Goal: Task Accomplishment & Management: Use online tool/utility

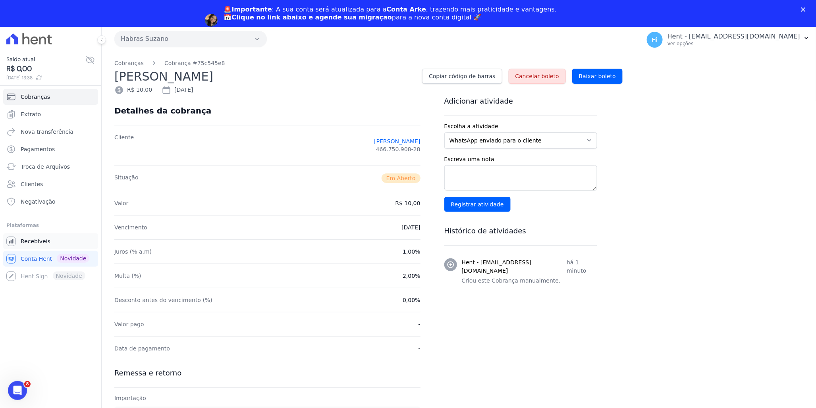
click at [41, 243] on span "Recebíveis" at bounding box center [36, 242] width 30 height 8
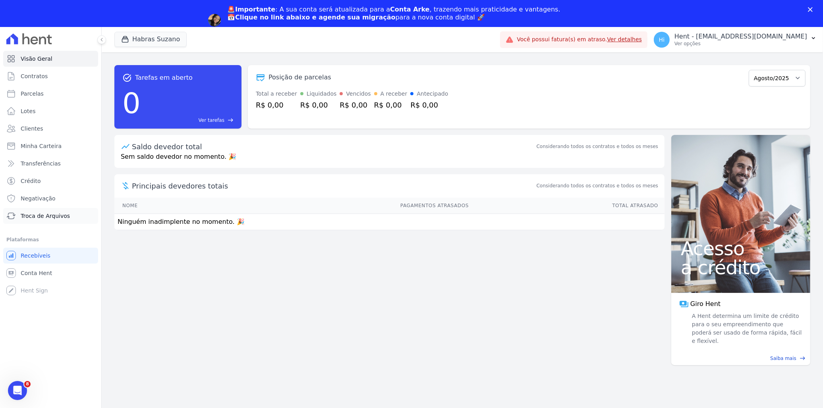
click at [45, 216] on span "Troca de Arquivos" at bounding box center [45, 216] width 49 height 8
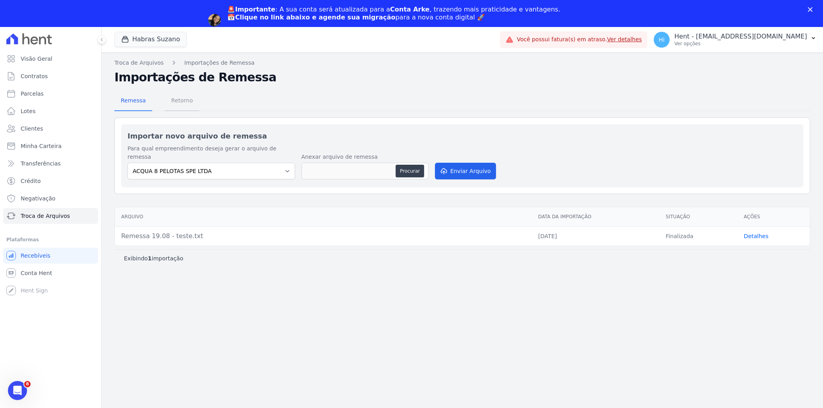
click at [180, 101] on span "Retorno" at bounding box center [181, 101] width 31 height 16
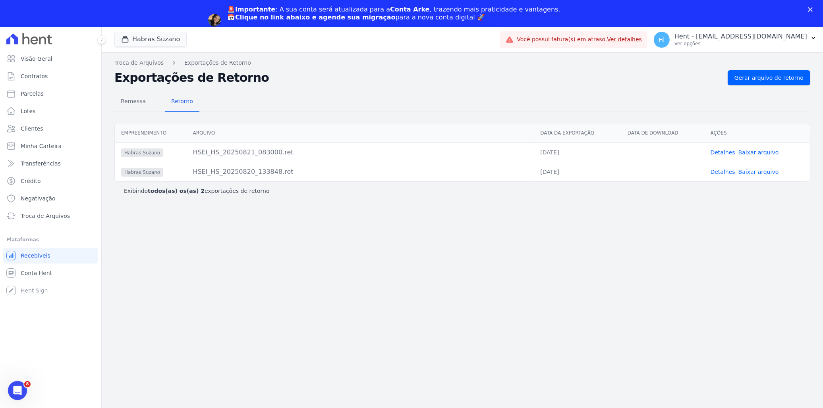
click at [755, 153] on link "Baixar arquivo" at bounding box center [758, 152] width 41 height 6
click at [724, 153] on link "Detalhes" at bounding box center [723, 152] width 25 height 6
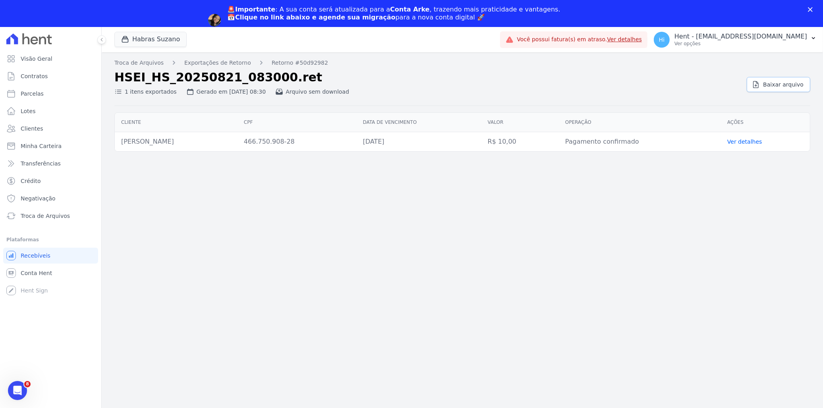
click at [781, 79] on link "Baixar arquivo" at bounding box center [779, 84] width 64 height 15
click at [456, 93] on div "1 itens exportados Gerado em [DATE] 08:30 Arquivo sem download" at bounding box center [427, 91] width 626 height 12
click at [38, 62] on span "Visão Geral" at bounding box center [37, 59] width 32 height 8
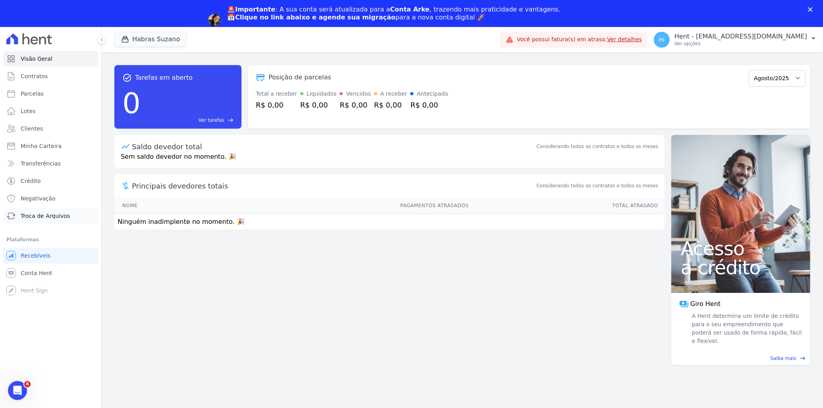
click at [44, 222] on link "Troca de Arquivos" at bounding box center [50, 216] width 95 height 16
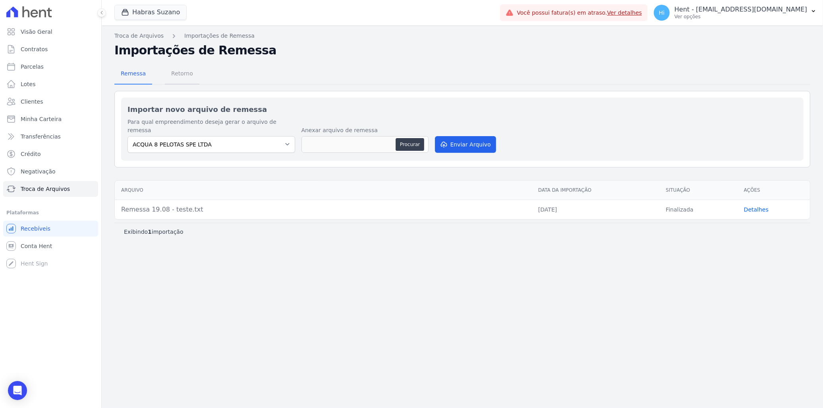
click at [173, 76] on span "Retorno" at bounding box center [181, 74] width 31 height 16
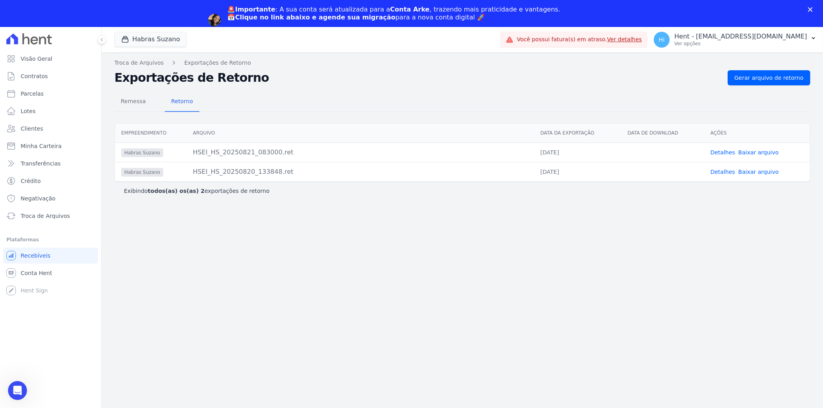
click at [732, 151] on link "Detalhes" at bounding box center [723, 152] width 25 height 6
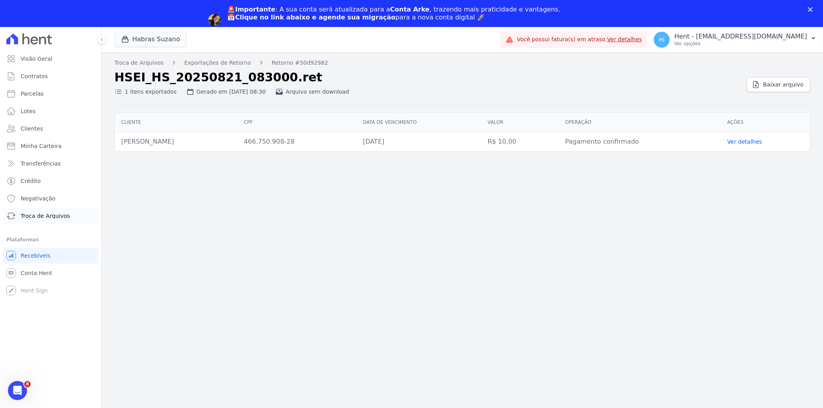
click at [49, 212] on span "Troca de Arquivos" at bounding box center [45, 216] width 49 height 8
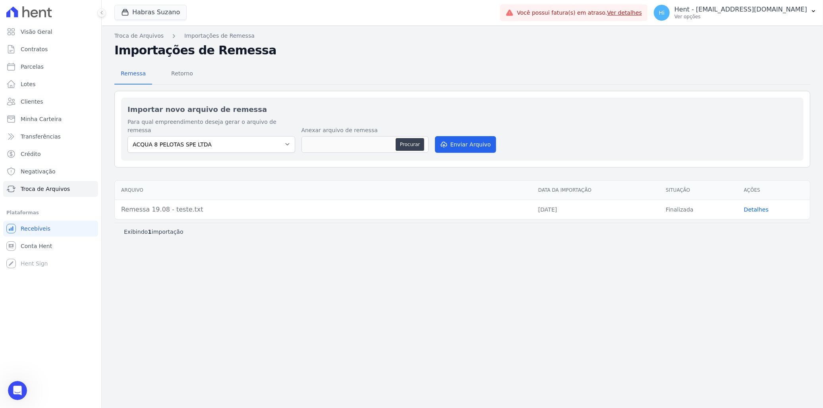
click at [241, 133] on div "Importar novo arquivo de remessa Para qual empreendimento deseja gerar o arquiv…" at bounding box center [462, 129] width 682 height 63
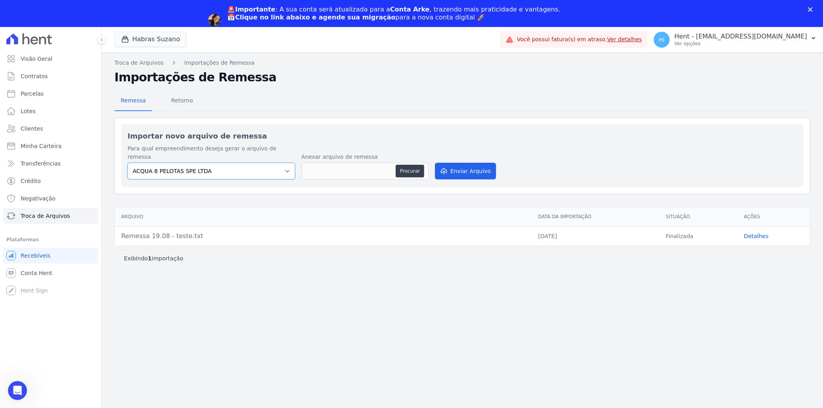
click at [261, 163] on select "ACQUA 8 PELOTAS SPE LTDA ACQUA LIFE CLUB [GEOGRAPHIC_DATA] Arcos Itaquera ARTE …" at bounding box center [211, 171] width 168 height 17
select select "cf44b11e-3b76-41e2-b42d-95b70188d89e"
click at [127, 163] on select "ACQUA 8 PELOTAS SPE LTDA ACQUA LIFE CLUB [GEOGRAPHIC_DATA] Arcos Itaquera ARTE …" at bounding box center [211, 171] width 168 height 17
click at [406, 165] on button "Procurar" at bounding box center [410, 171] width 29 height 13
type input "TESTE ARKE.TXT"
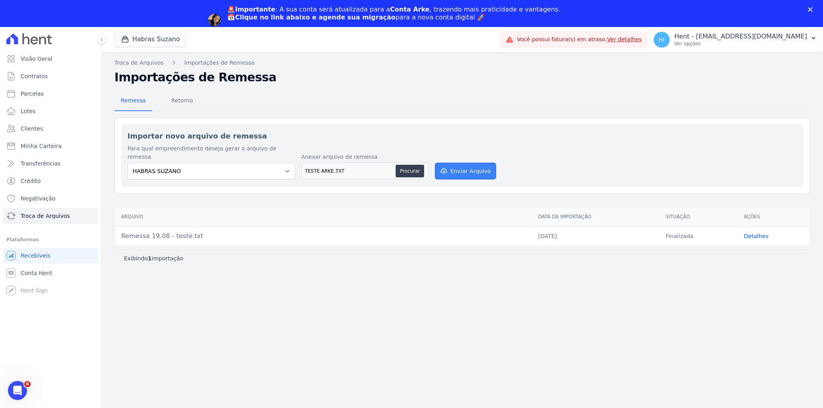
click at [471, 164] on button "Enviar Arquivo" at bounding box center [465, 171] width 61 height 17
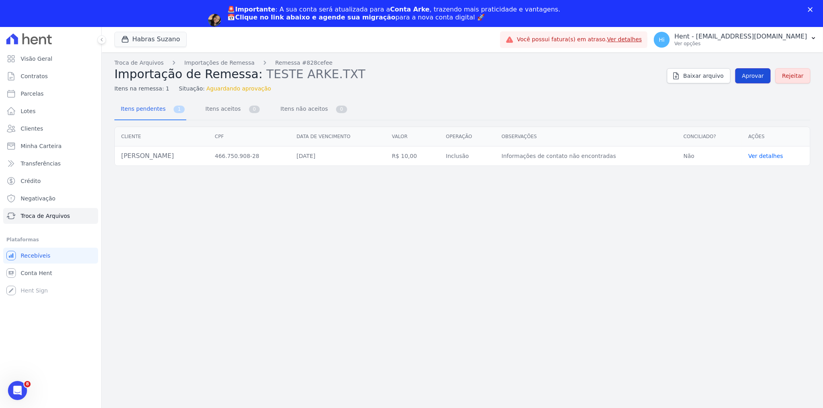
click at [756, 75] on span "Aprovar" at bounding box center [753, 76] width 22 height 8
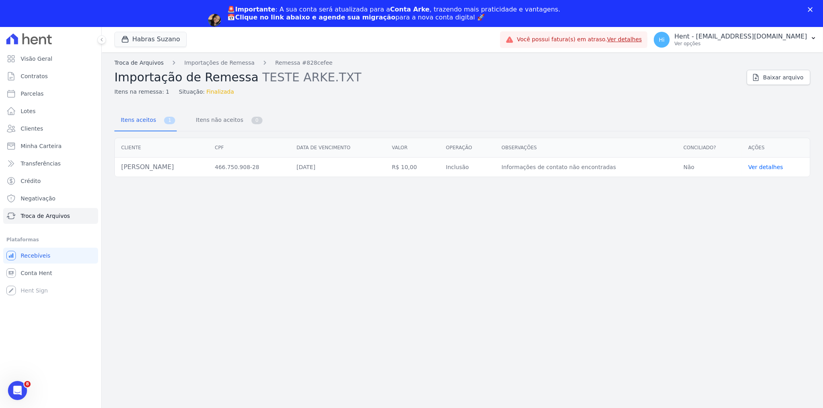
click at [145, 59] on link "Troca de Arquivos" at bounding box center [138, 63] width 49 height 8
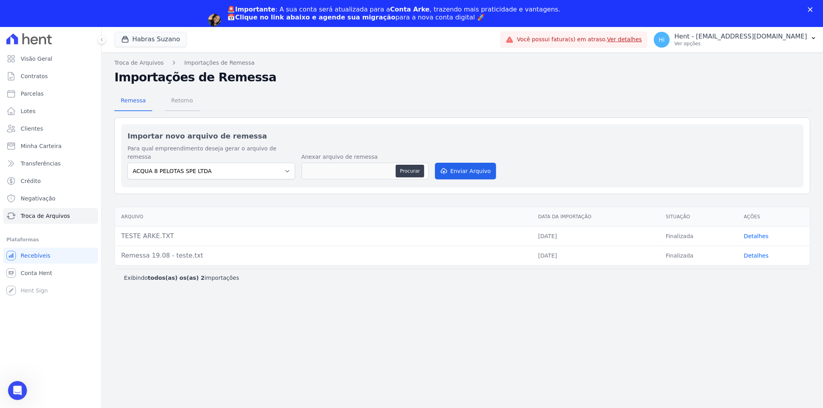
click at [183, 100] on span "Retorno" at bounding box center [181, 101] width 31 height 16
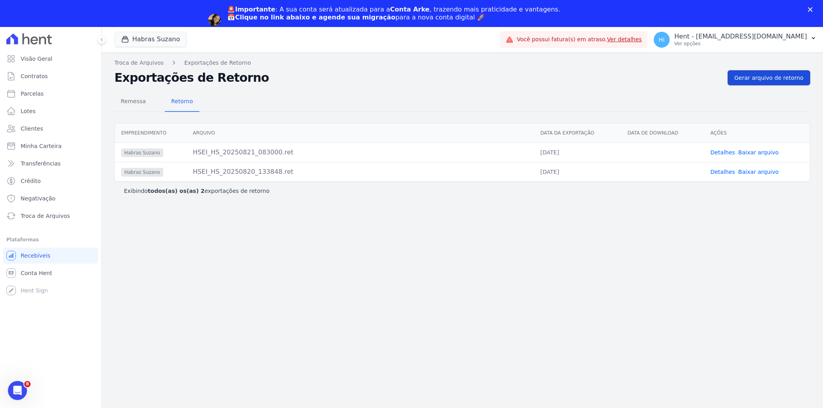
click at [763, 78] on span "Gerar arquivo de retorno" at bounding box center [768, 78] width 69 height 8
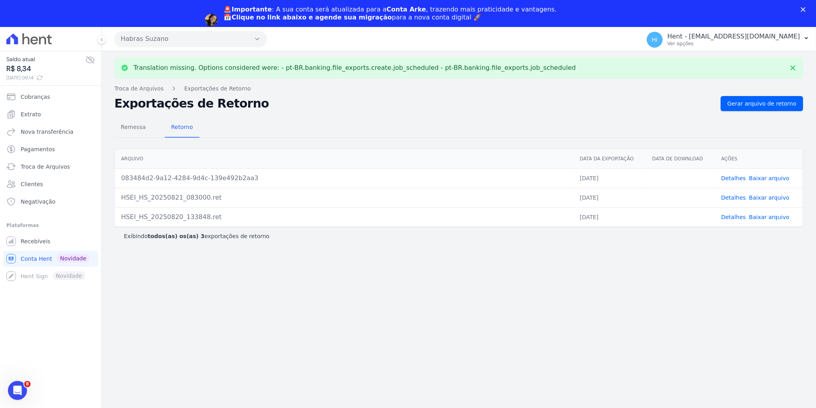
click at [736, 176] on link "Detalhes" at bounding box center [733, 178] width 25 height 6
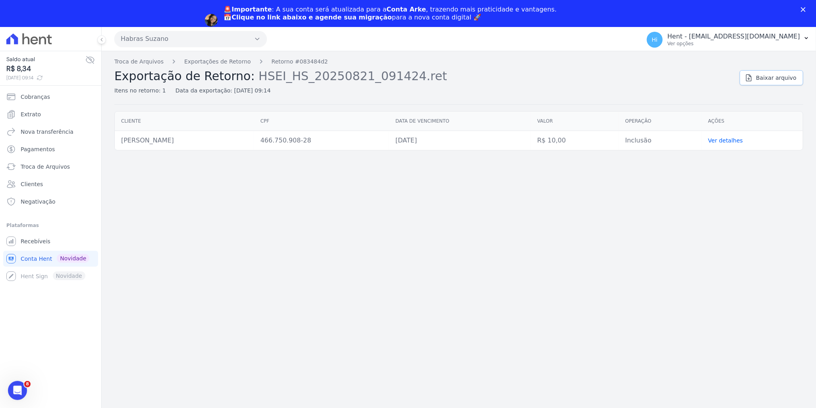
click at [784, 80] on span "Baixar arquivo" at bounding box center [776, 78] width 41 height 8
click at [35, 93] on span "Cobranças" at bounding box center [35, 97] width 29 height 8
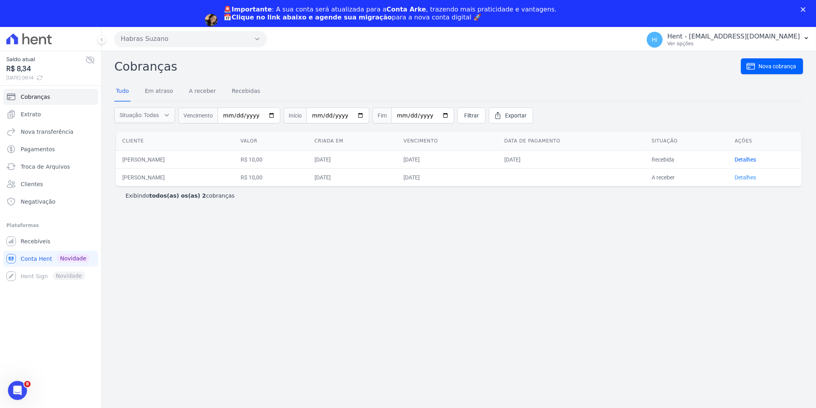
click at [745, 176] on link "Detalhes" at bounding box center [745, 177] width 21 height 6
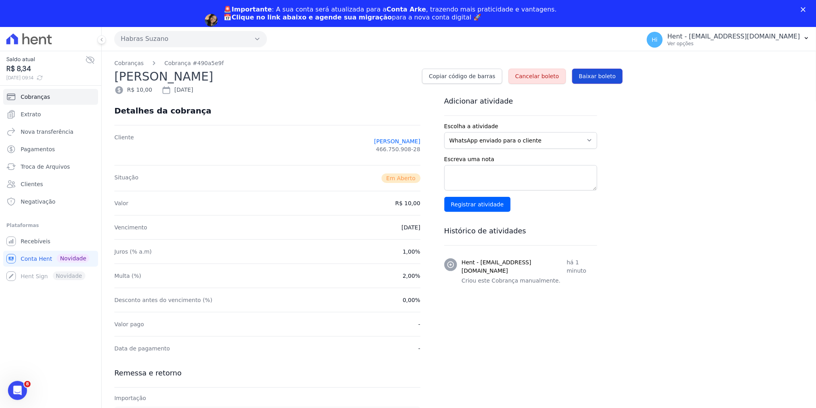
click at [602, 78] on span "Baixar boleto" at bounding box center [597, 76] width 37 height 8
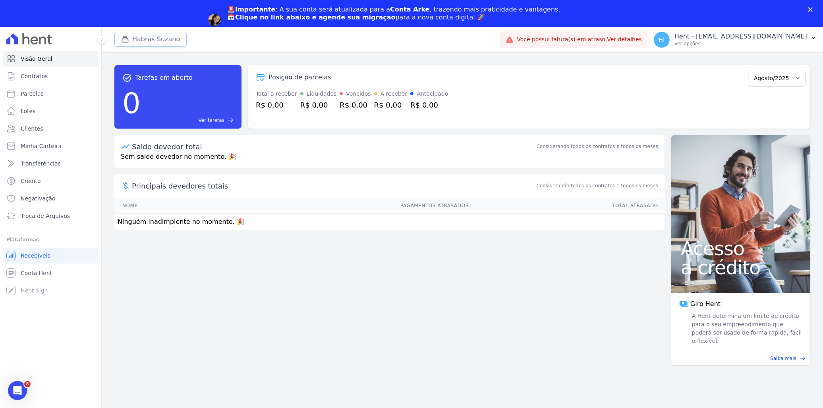
click at [154, 37] on button "Habras Suzano" at bounding box center [150, 39] width 72 height 15
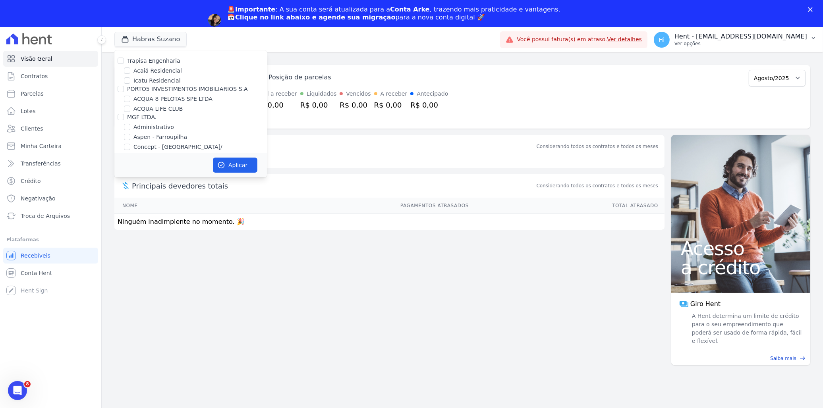
click at [743, 36] on p "Hent - [EMAIL_ADDRESS][DOMAIN_NAME]" at bounding box center [740, 37] width 133 height 8
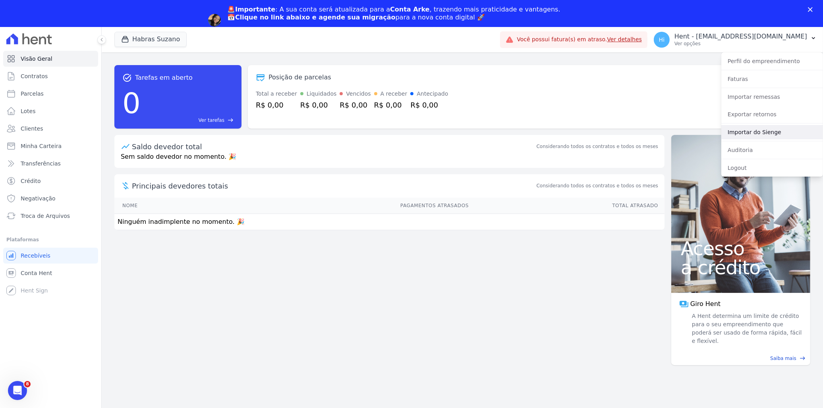
click at [764, 134] on link "Importar do Sienge" at bounding box center [772, 132] width 102 height 14
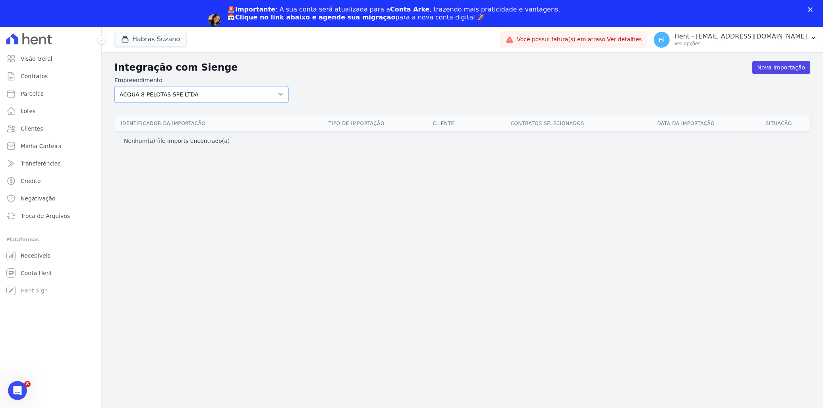
click at [216, 94] on select "ACQUA 8 PELOTAS SPE LTDA ACQUA LIFE CLUB Administrativo ALTOS DE SANTANA Amaré …" at bounding box center [201, 94] width 174 height 17
select select "8596301f-20fa-4ed2-bd5b-dd1b74e509d5"
click at [114, 86] on select "ACQUA 8 PELOTAS SPE LTDA ACQUA LIFE CLUB Administrativo ALTOS DE SANTANA Amaré …" at bounding box center [201, 94] width 174 height 17
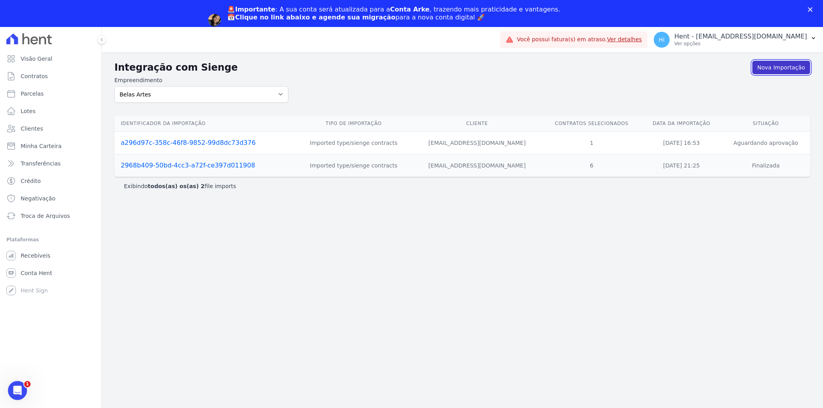
click at [772, 68] on link "Nova Importação" at bounding box center [781, 68] width 58 height 14
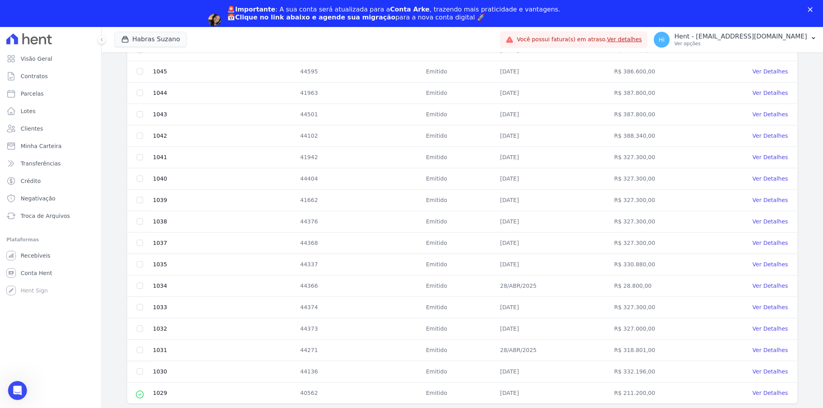
scroll to position [236, 0]
click at [17, 386] on icon "Abertura do Messenger da Intercom" at bounding box center [16, 389] width 13 height 13
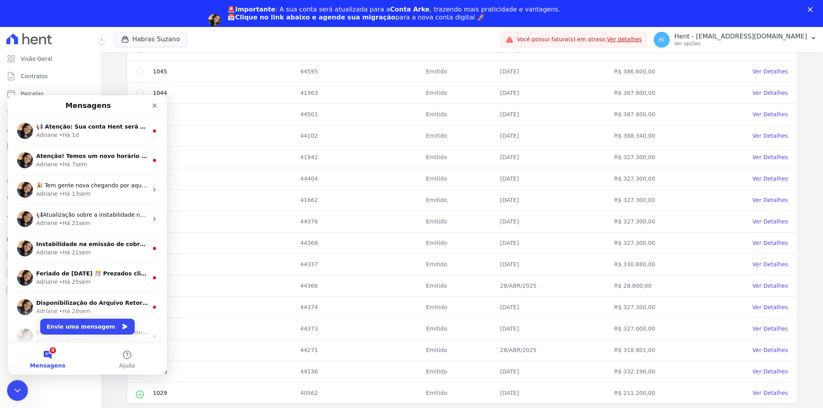
scroll to position [0, 0]
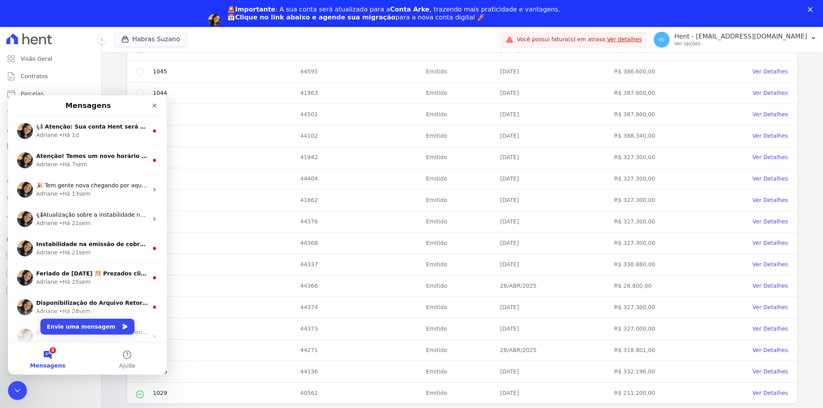
click at [119, 82] on div "Wait ... Identificador Identificador Externo Situação Data de Assinatura Valor …" at bounding box center [462, 179] width 696 height 455
click at [15, 387] on icon "Encerramento do Messenger da Intercom" at bounding box center [17, 390] width 10 height 10
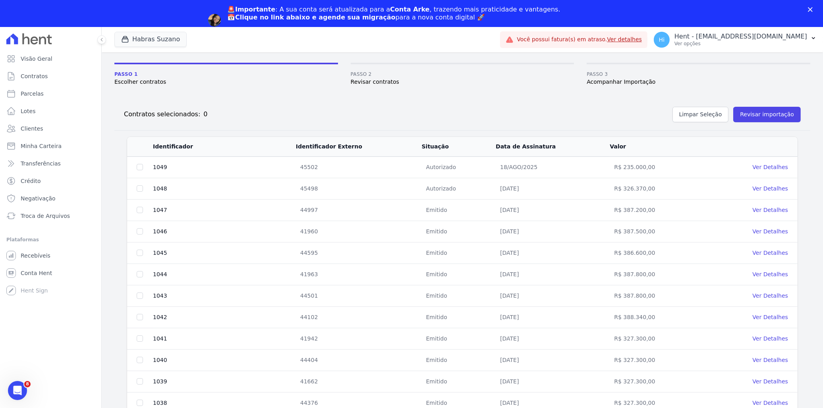
scroll to position [236, 0]
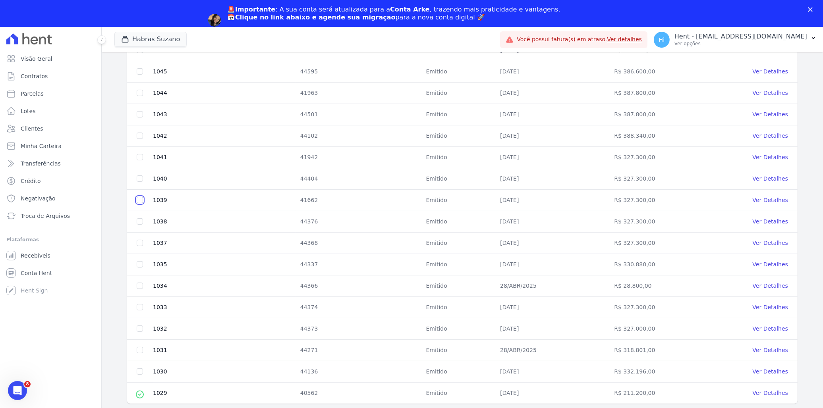
checkbox input "true"
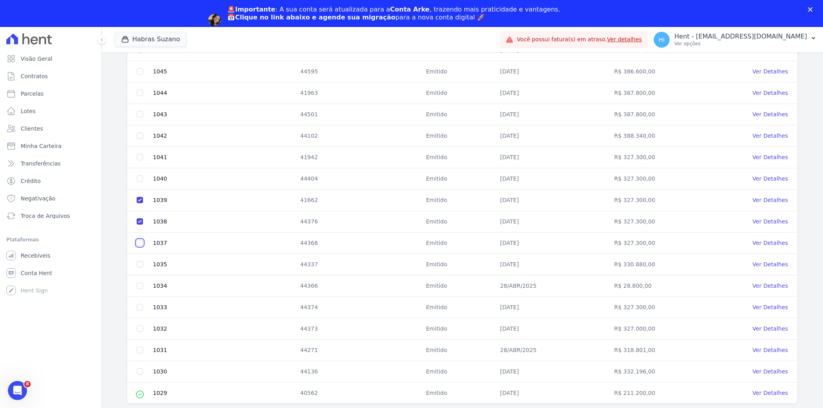
checkbox input "true"
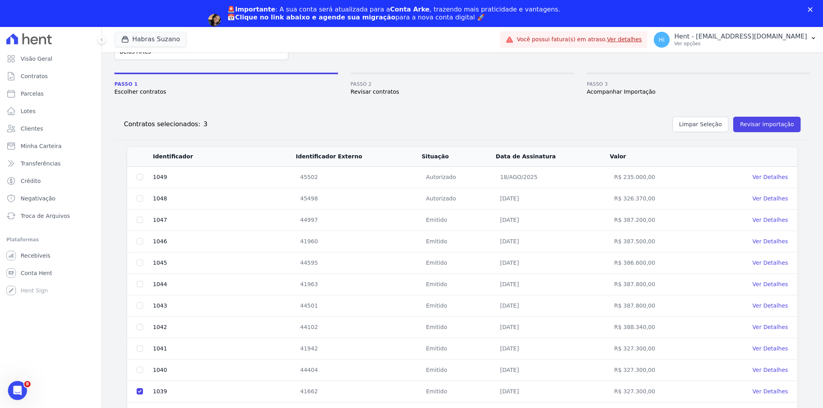
scroll to position [88, 0]
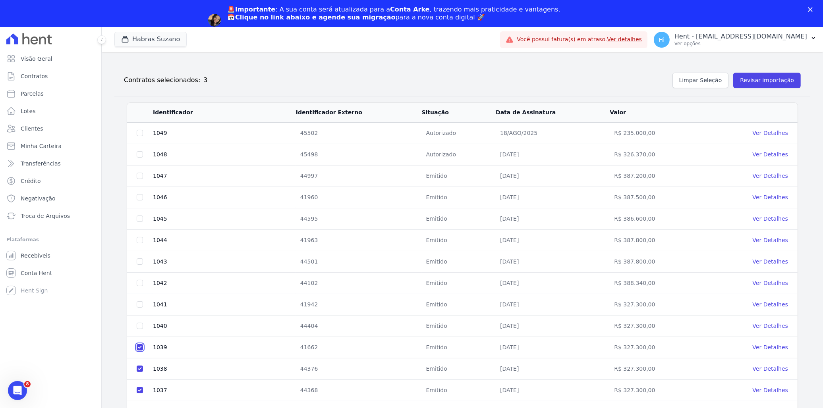
click at [139, 136] on input "checkbox" at bounding box center [140, 133] width 6 height 6
checkbox input "false"
click at [137, 136] on input "checkbox" at bounding box center [140, 133] width 6 height 6
checkbox input "false"
click at [141, 136] on input "checkbox" at bounding box center [140, 133] width 6 height 6
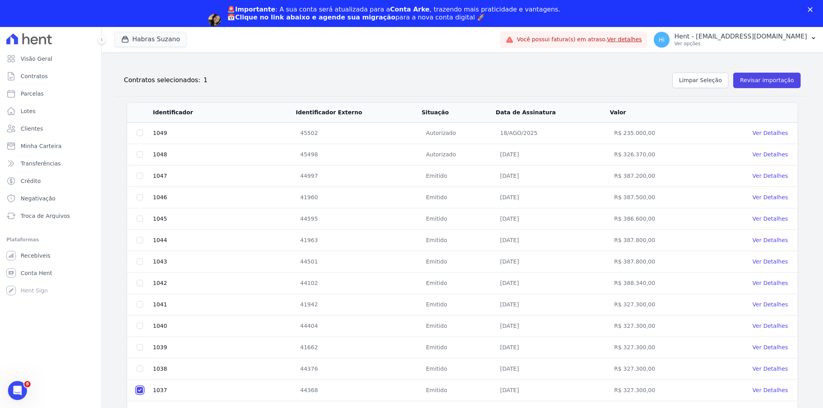
checkbox input "false"
click at [37, 93] on span "Parcelas" at bounding box center [32, 94] width 23 height 8
select select
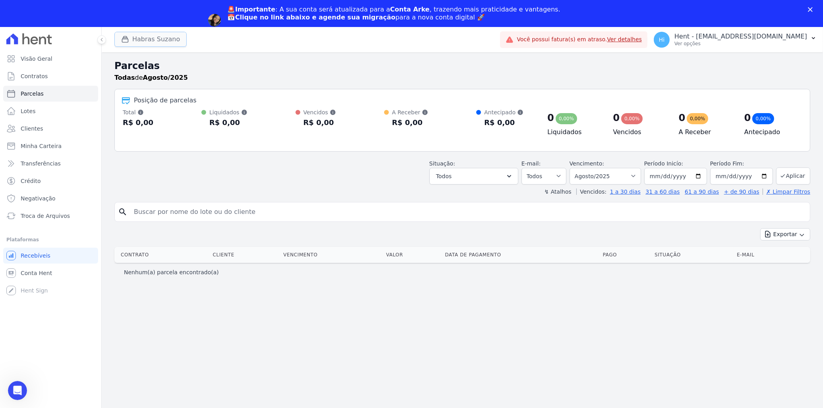
click at [153, 41] on button "Habras Suzano" at bounding box center [150, 39] width 72 height 15
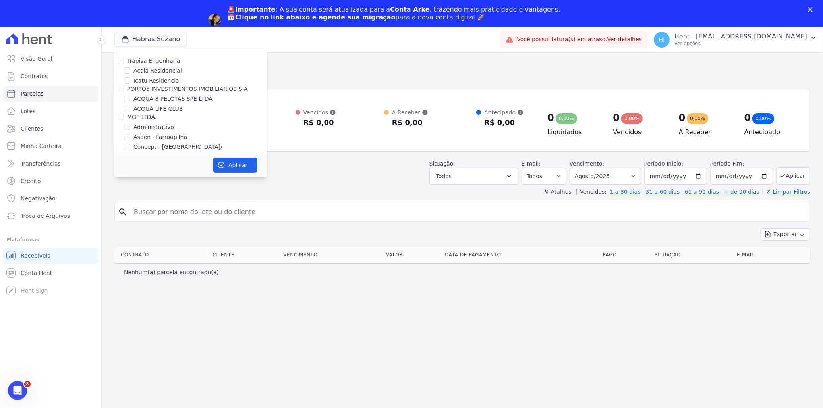
scroll to position [1490, 0]
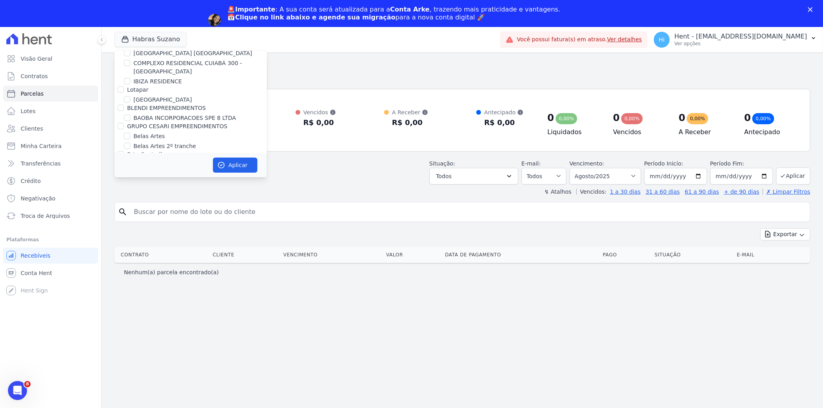
click at [148, 132] on label "Belas Artes" at bounding box center [148, 136] width 31 height 8
click at [130, 133] on input "Belas Artes" at bounding box center [127, 136] width 6 height 6
checkbox input "true"
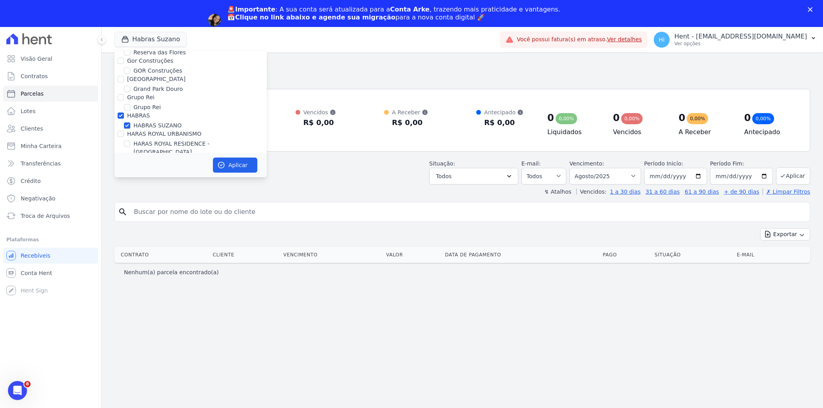
scroll to position [2990, 0]
click at [137, 141] on label "HABRAS SUZANO" at bounding box center [157, 145] width 48 height 8
click at [130, 142] on input "HABRAS SUZANO" at bounding box center [127, 145] width 6 height 6
checkbox input "false"
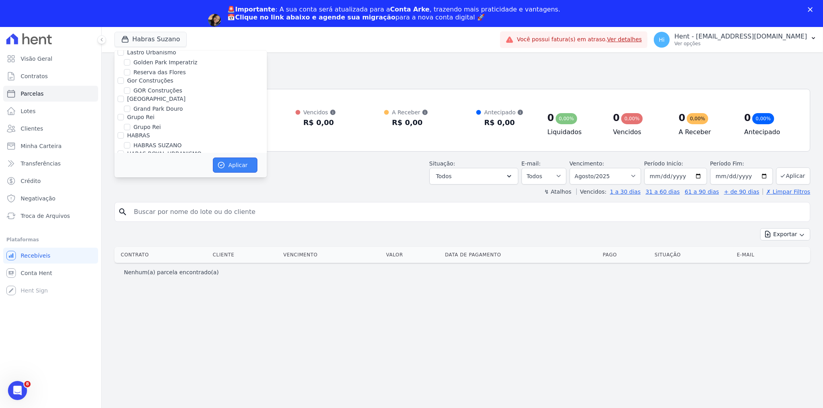
click at [231, 168] on button "Aplicar" at bounding box center [235, 165] width 44 height 15
select select
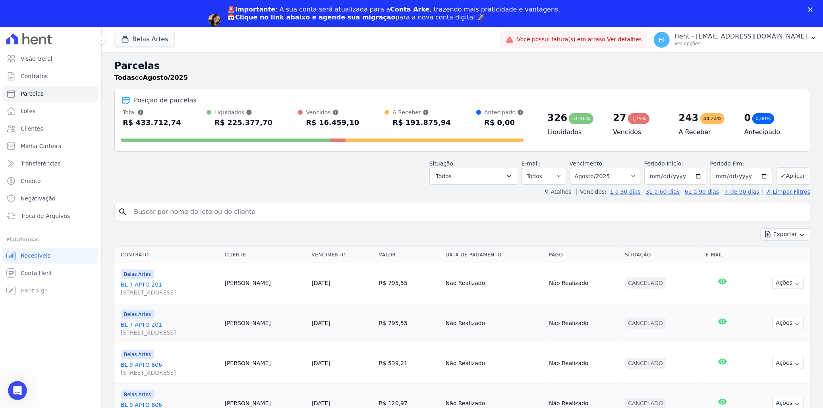
scroll to position [0, 0]
click at [145, 39] on button "Belas Artes" at bounding box center [144, 39] width 60 height 15
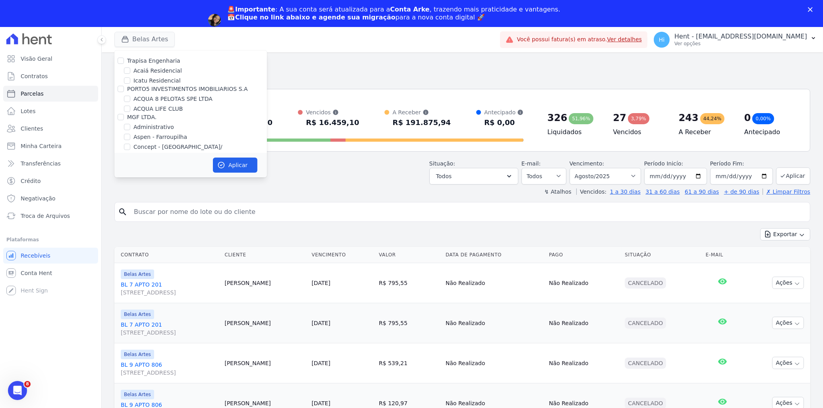
scroll to position [2973, 0]
click at [38, 57] on span "Visão Geral" at bounding box center [37, 59] width 32 height 8
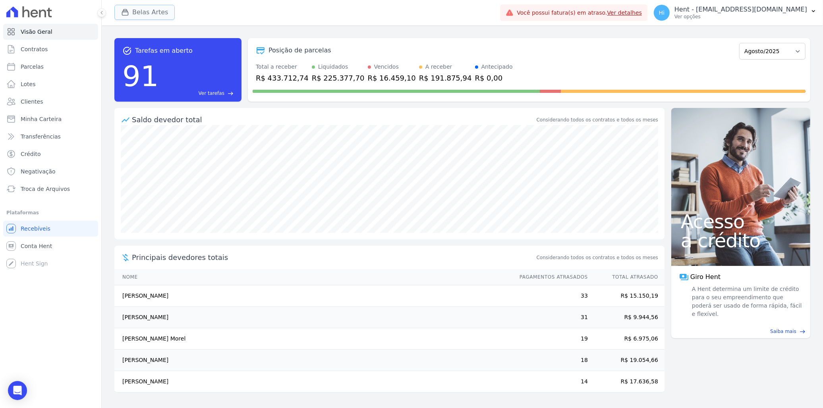
click at [148, 12] on button "Belas Artes" at bounding box center [144, 12] width 60 height 15
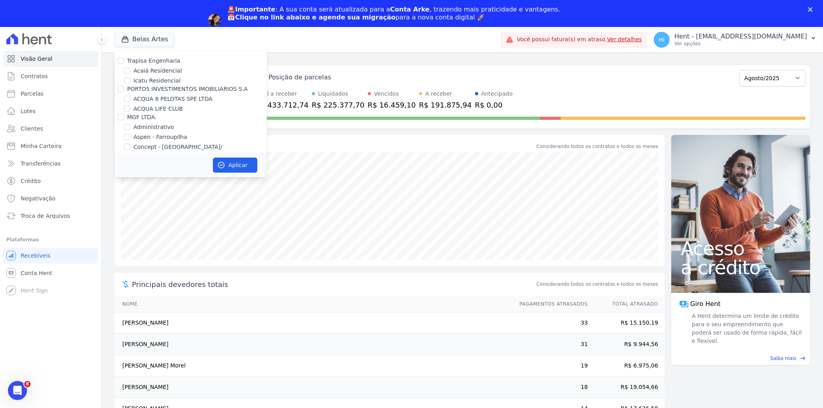
scroll to position [2955, 0]
click at [158, 176] on label "HABRAS SUZANO" at bounding box center [157, 180] width 48 height 8
click at [130, 177] on input "HABRAS SUZANO" at bounding box center [127, 180] width 6 height 6
checkbox input "true"
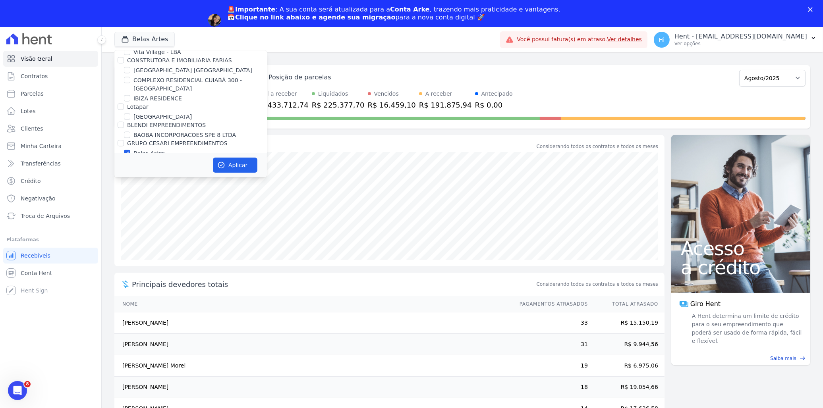
scroll to position [1488, 0]
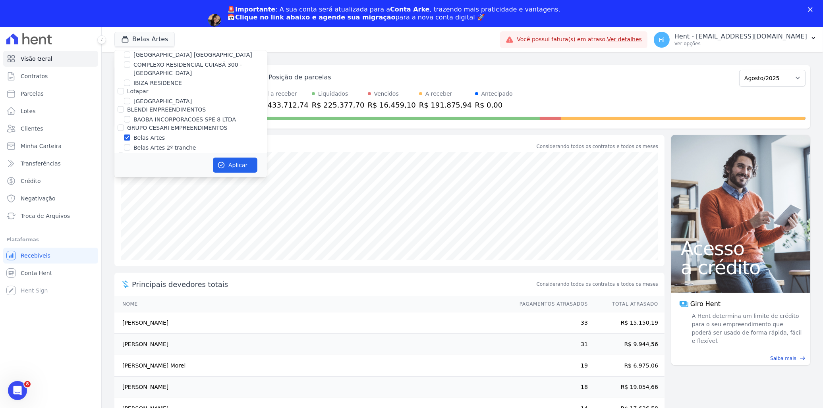
click at [145, 134] on label "Belas Artes" at bounding box center [148, 138] width 31 height 8
click at [130, 135] on input "Belas Artes" at bounding box center [127, 138] width 6 height 6
checkbox input "false"
click at [229, 166] on button "Aplicar" at bounding box center [235, 165] width 44 height 15
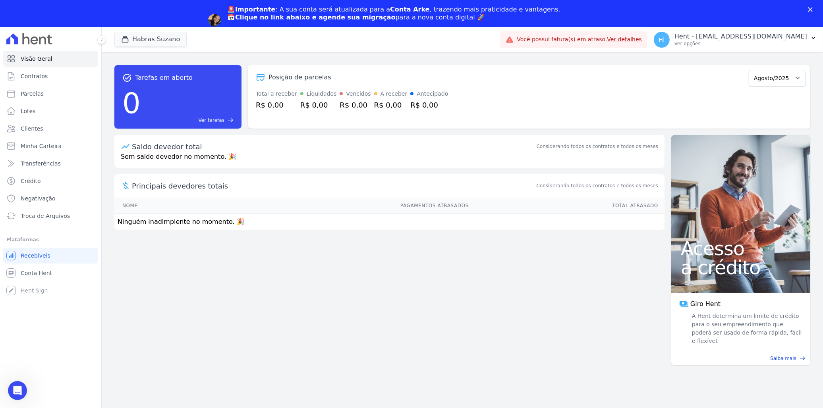
scroll to position [0, 0]
click at [44, 165] on span "Transferências" at bounding box center [41, 164] width 40 height 8
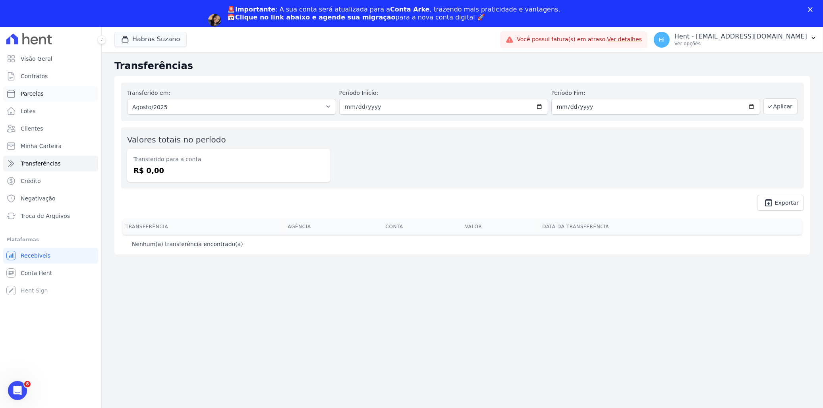
click at [37, 93] on span "Parcelas" at bounding box center [32, 94] width 23 height 8
select select
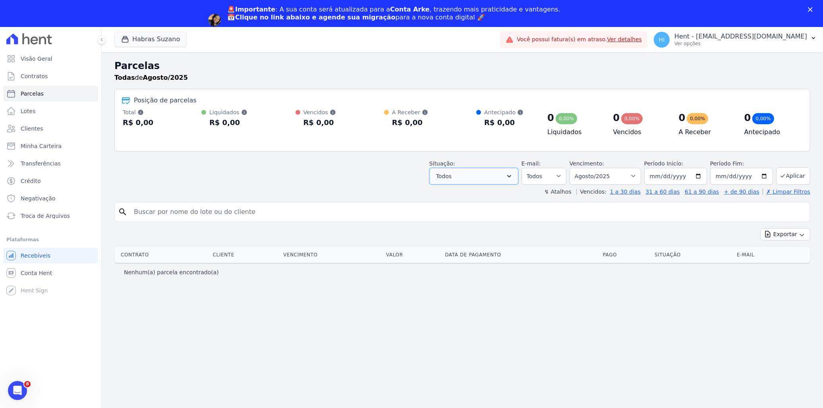
click at [515, 175] on button "Todos" at bounding box center [473, 176] width 89 height 17
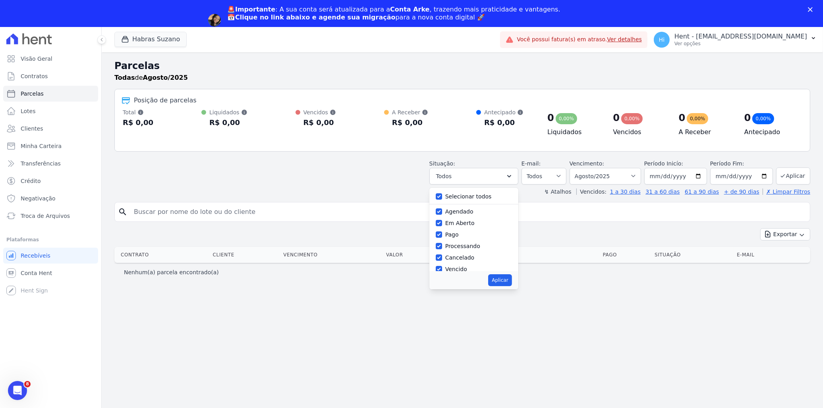
click at [342, 170] on div "Situação: Agendado Em Aberto Pago Processando Cancelado Vencido Transferindo De…" at bounding box center [462, 170] width 696 height 28
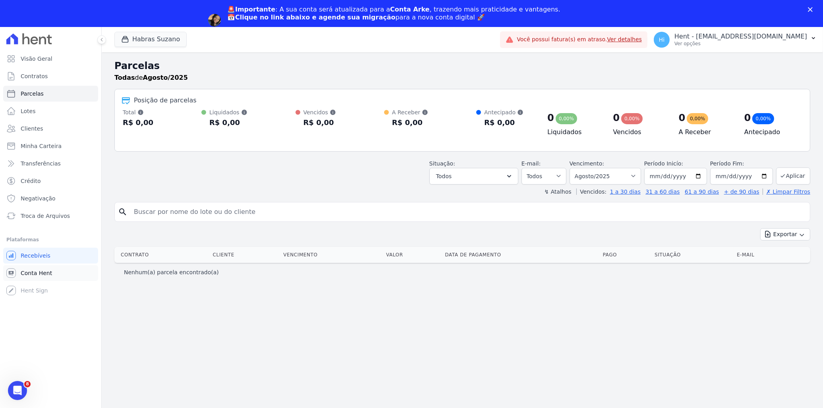
click at [49, 276] on span "Conta Hent" at bounding box center [36, 273] width 31 height 8
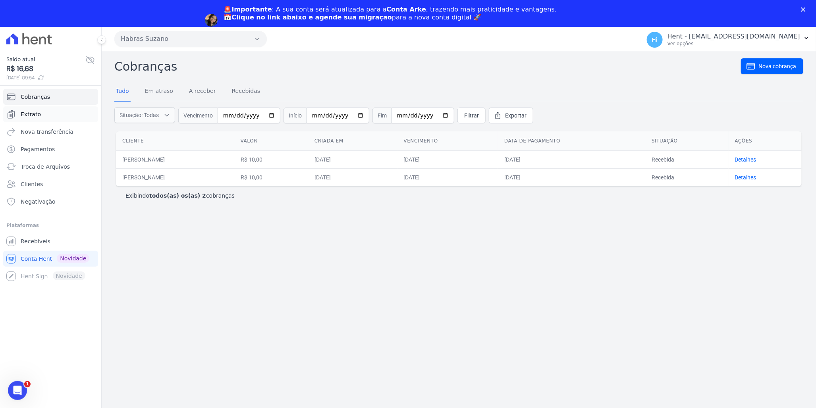
click at [38, 117] on span "Extrato" at bounding box center [31, 114] width 20 height 8
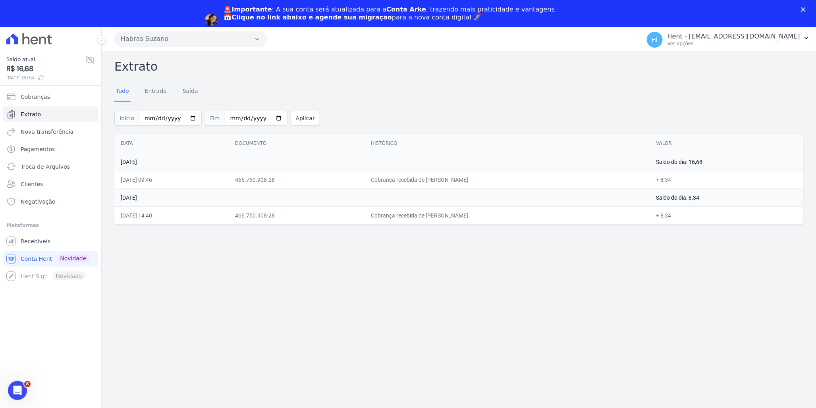
drag, startPoint x: 118, startPoint y: 180, endPoint x: 736, endPoint y: 178, distance: 617.6
click at [736, 178] on tr "21/08/2025, 09:46 466.750.908-28 Cobrança recebida de NATALIE PEREIRA + 8,34" at bounding box center [458, 180] width 689 height 18
click at [48, 128] on span "Nova transferência" at bounding box center [47, 132] width 53 height 8
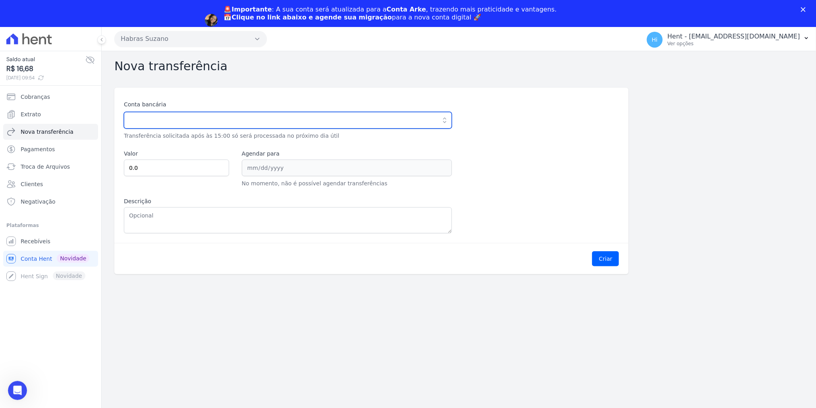
click at [367, 125] on input "text" at bounding box center [288, 120] width 328 height 17
click at [172, 114] on input "text" at bounding box center [288, 120] width 328 height 17
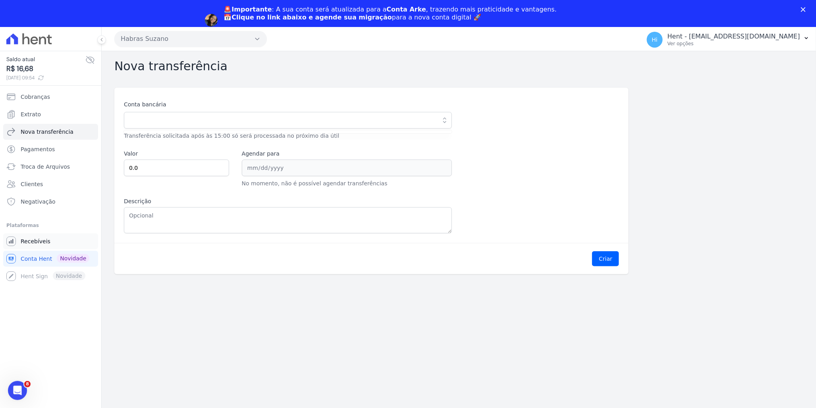
click at [64, 240] on link "Recebíveis" at bounding box center [50, 242] width 95 height 16
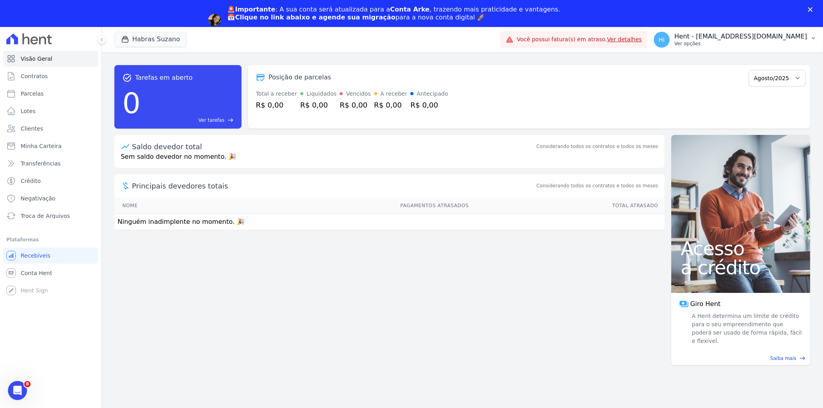
click at [746, 42] on p "Ver opções" at bounding box center [740, 44] width 133 height 6
